Goal: Information Seeking & Learning: Learn about a topic

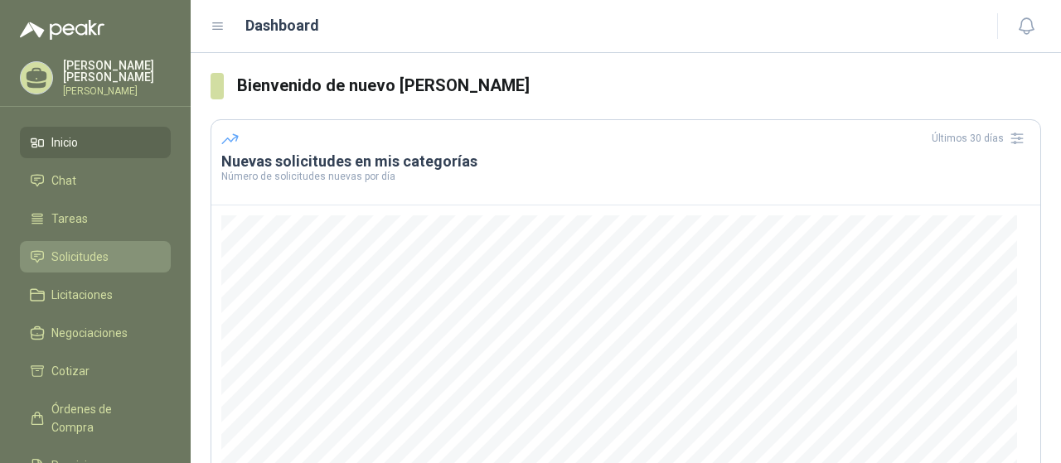
click at [88, 266] on span "Solicitudes" at bounding box center [79, 257] width 57 height 18
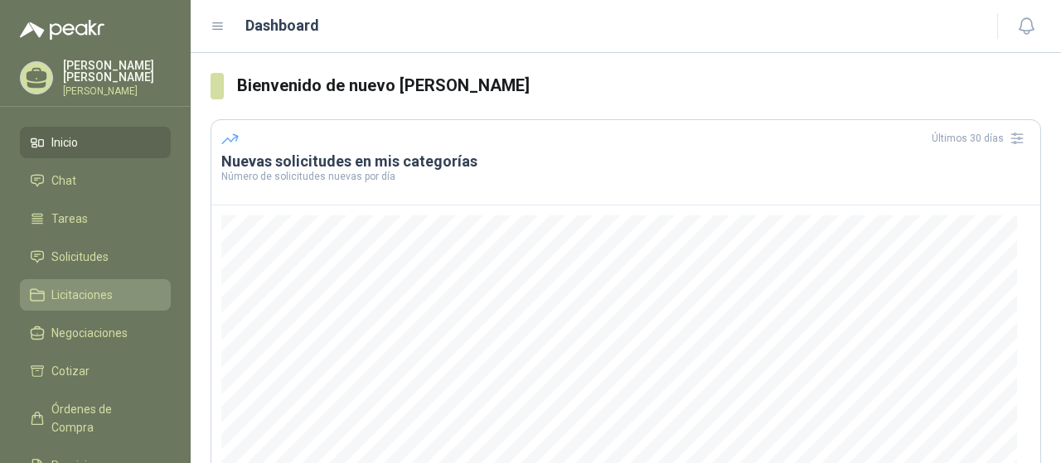
click at [93, 299] on span "Licitaciones" at bounding box center [81, 295] width 61 height 18
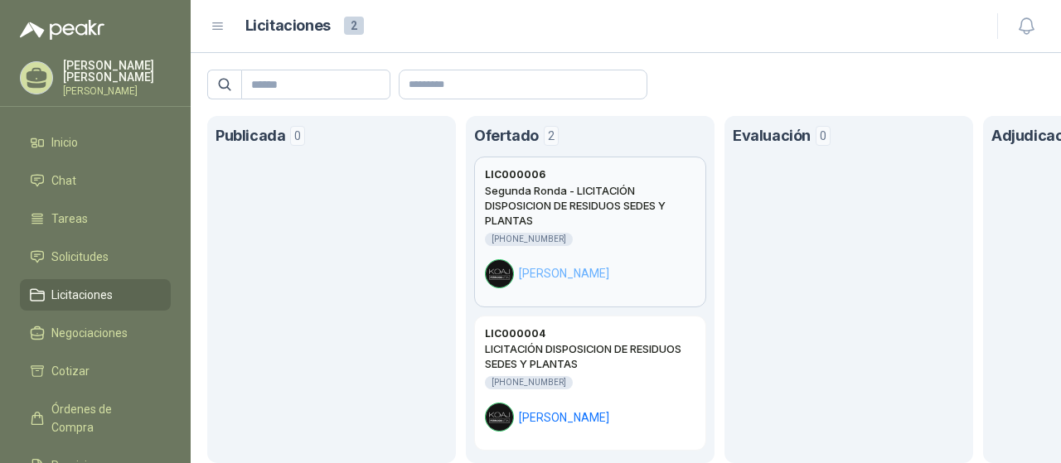
click at [609, 263] on div "[PERSON_NAME]" at bounding box center [590, 273] width 211 height 29
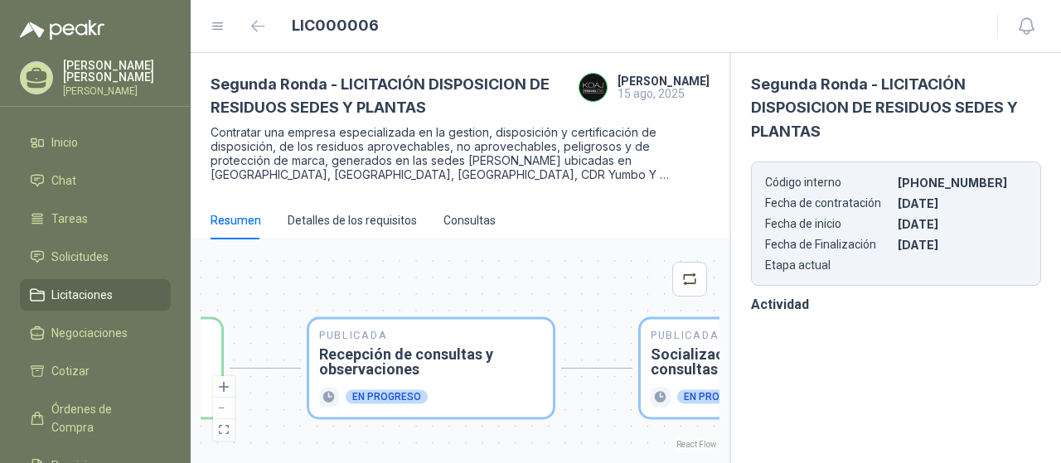
drag, startPoint x: 466, startPoint y: 297, endPoint x: 361, endPoint y: 283, distance: 105.4
click at [361, 283] on div "Publicada Envío de invitación a oferentes Finalizado Publicada Recepción de con…" at bounding box center [460, 351] width 519 height 204
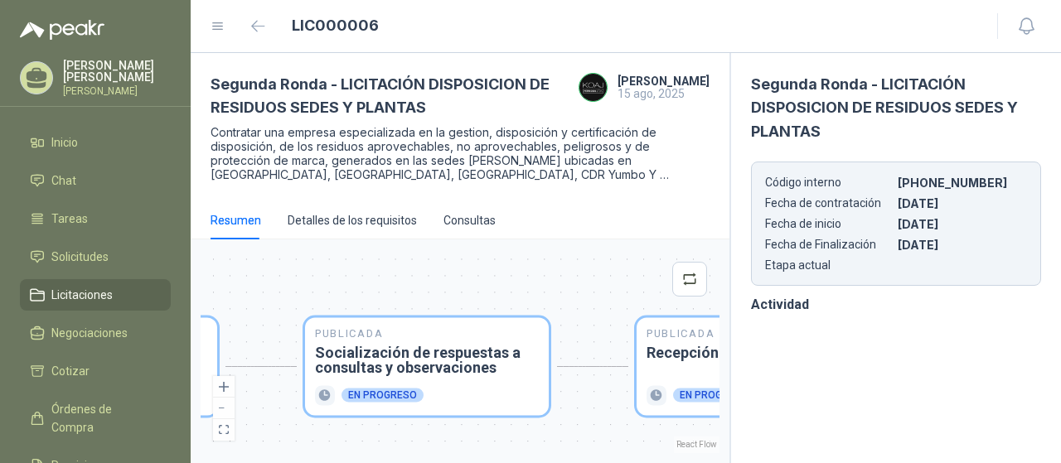
drag, startPoint x: 628, startPoint y: 293, endPoint x: 362, endPoint y: 304, distance: 266.3
click at [362, 304] on div "Publicada Envío de invitación a oferentes Finalizado Publicada Recepción de con…" at bounding box center [460, 351] width 519 height 204
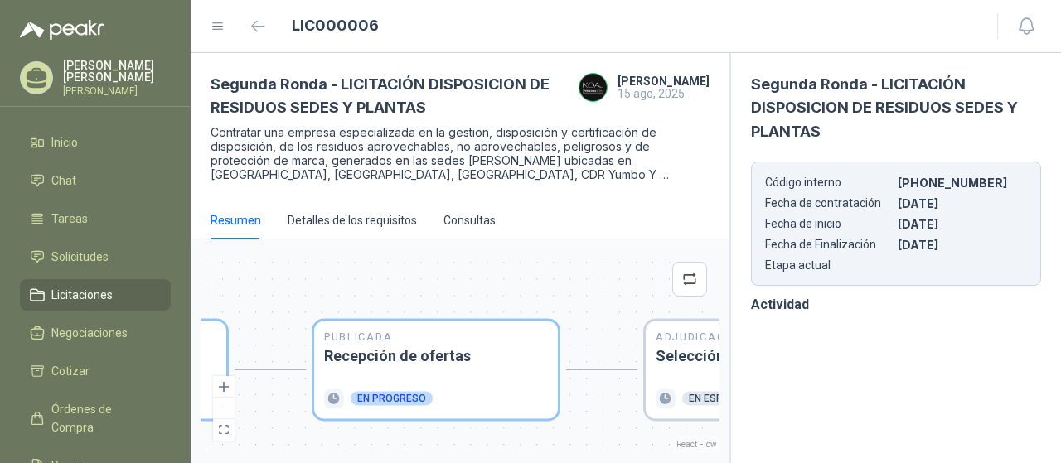
drag, startPoint x: 531, startPoint y: 293, endPoint x: 204, endPoint y: 296, distance: 327.4
click at [204, 296] on div "Publicada Envío de invitación a oferentes Finalizado Publicada Recepción de con…" at bounding box center [460, 351] width 519 height 204
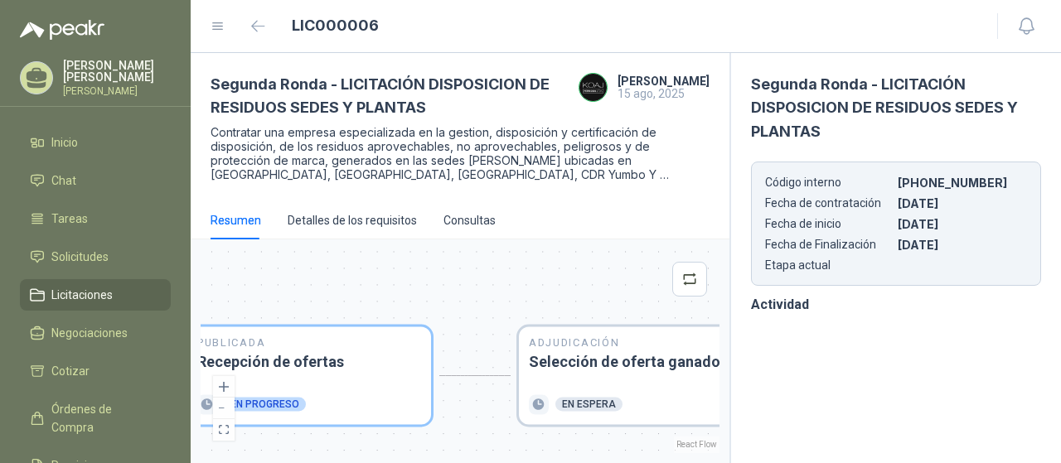
drag, startPoint x: 571, startPoint y: 291, endPoint x: 449, endPoint y: 297, distance: 122.0
click at [449, 297] on div "Publicada Envío de invitación a oferentes Finalizado Publicada Recepción de con…" at bounding box center [460, 351] width 519 height 204
